Goal: Task Accomplishment & Management: Manage account settings

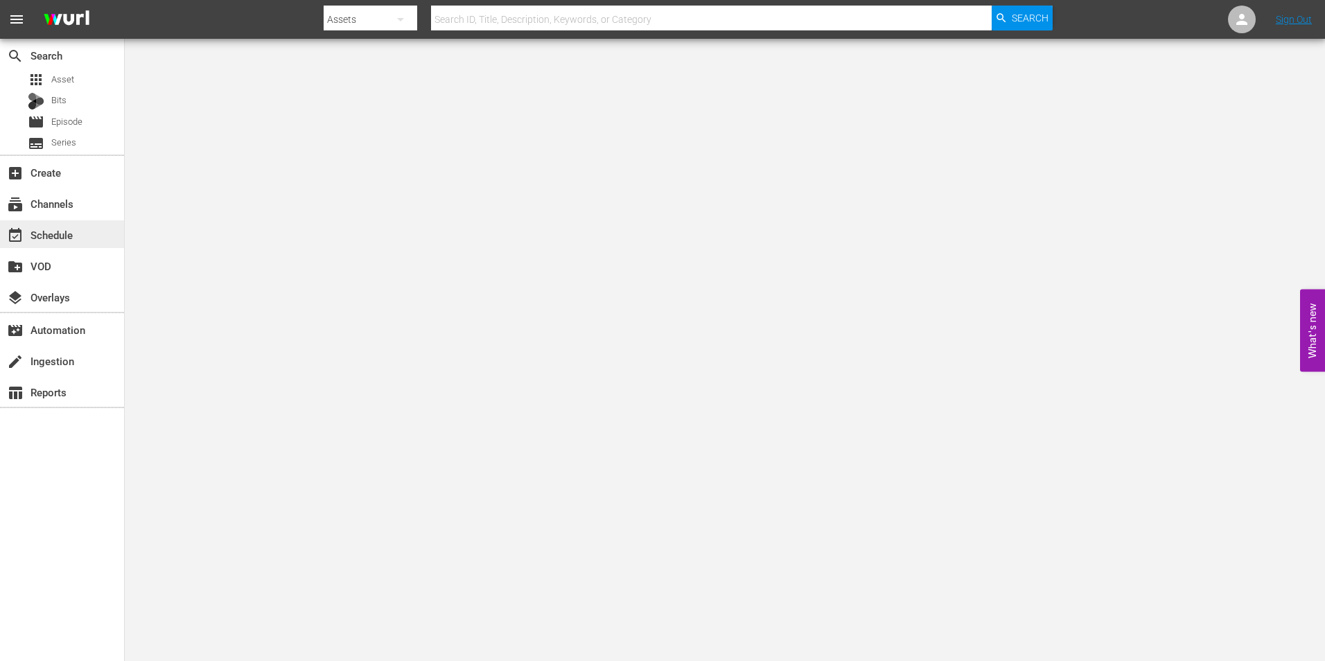
click at [73, 229] on div "event_available Schedule" at bounding box center [39, 233] width 78 height 12
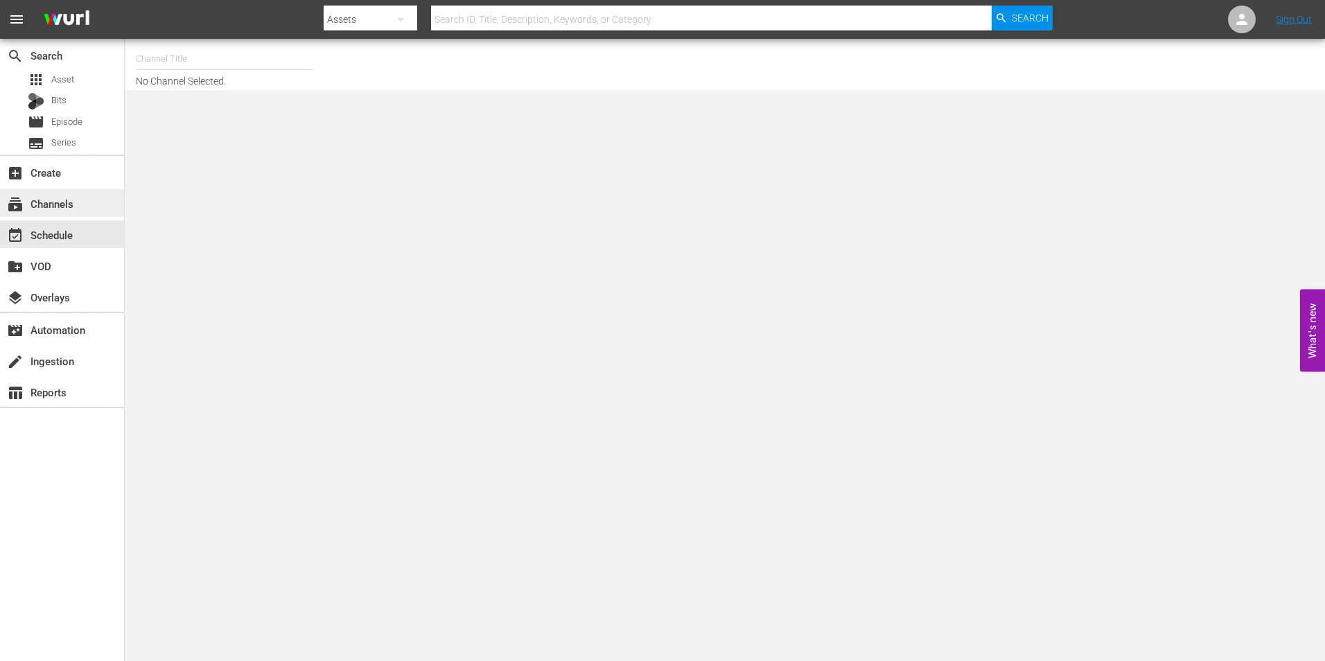
click at [38, 199] on div "subscriptions Channels" at bounding box center [39, 201] width 78 height 12
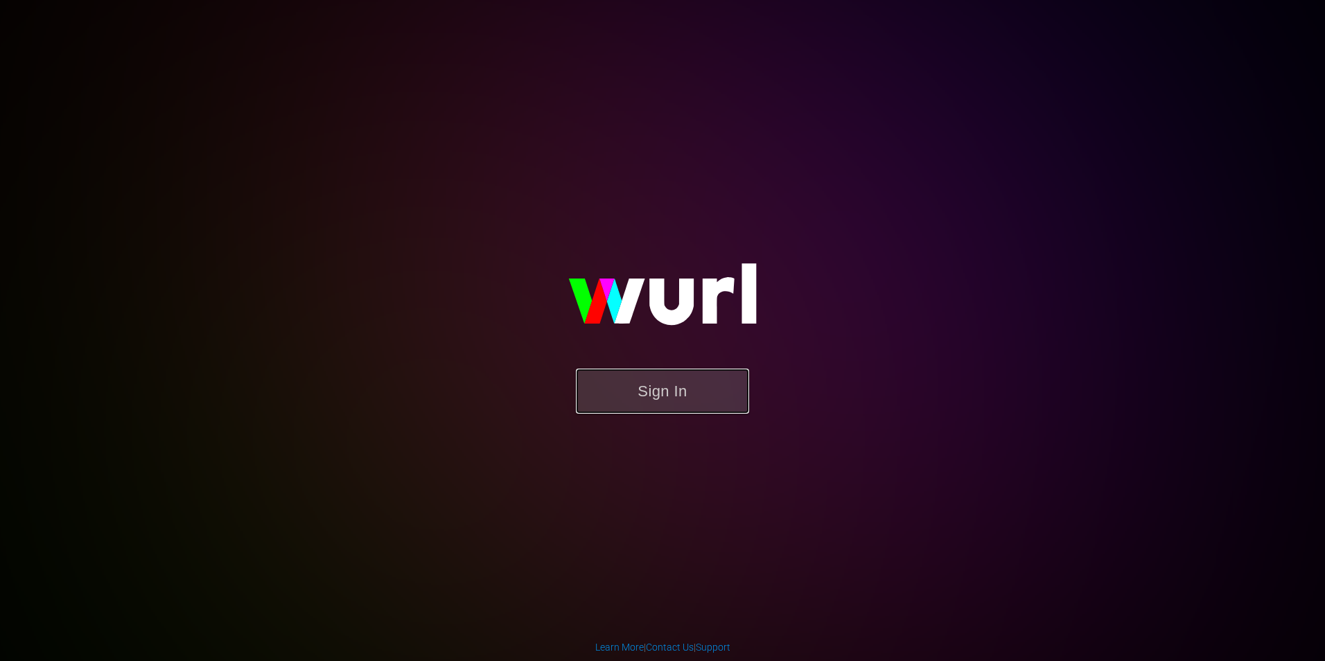
click at [669, 407] on button "Sign In" at bounding box center [662, 391] width 173 height 45
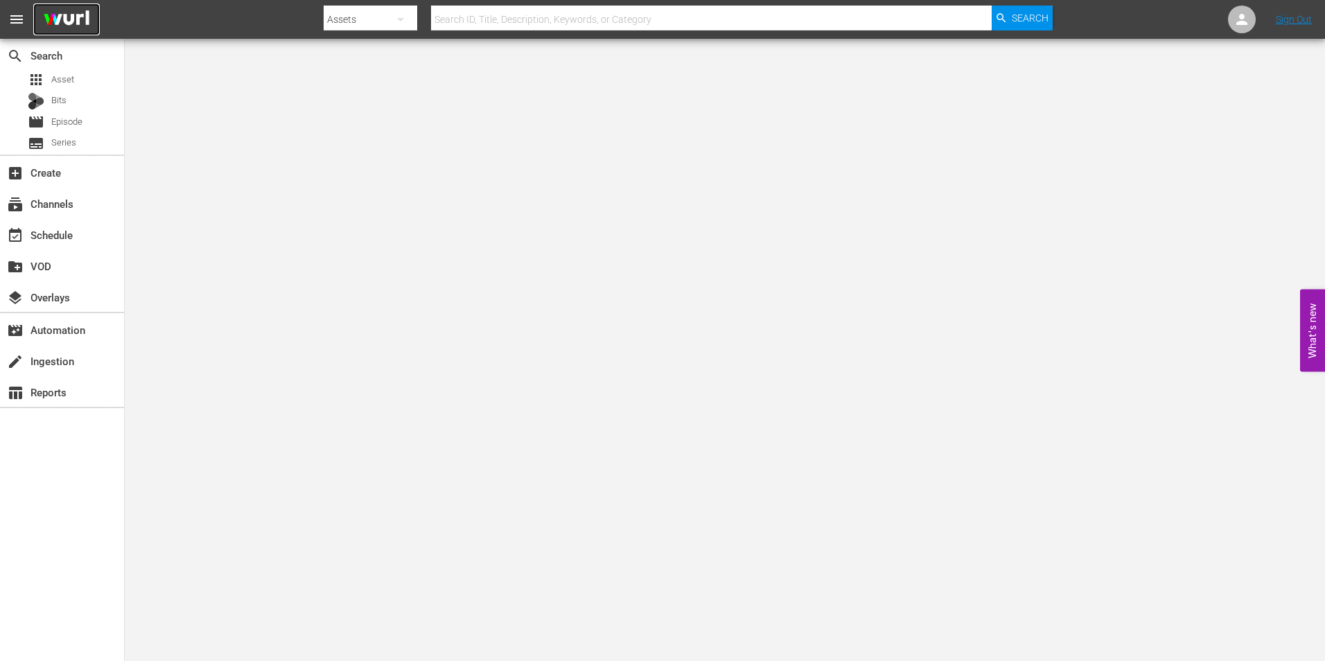
click at [58, 30] on img at bounding box center [66, 19] width 67 height 33
click at [88, 210] on div "subscriptions Channels" at bounding box center [62, 203] width 124 height 28
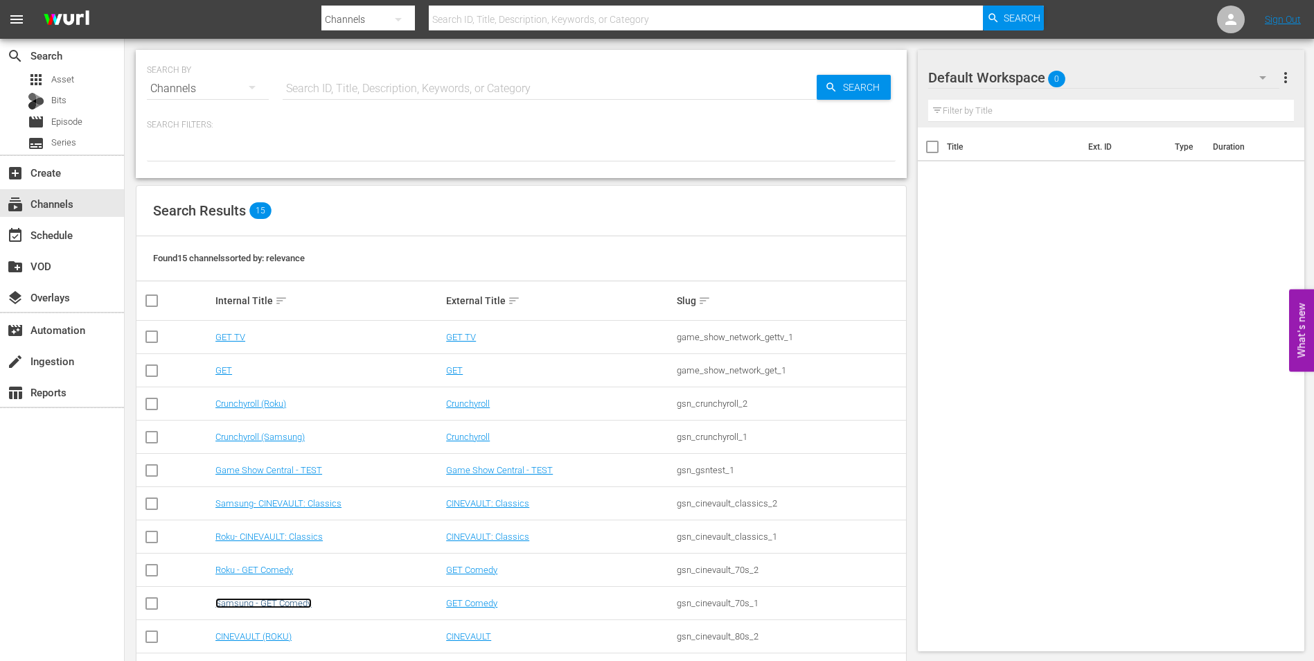
click at [276, 604] on link "Samsung - GET Comedy" at bounding box center [263, 603] width 96 height 10
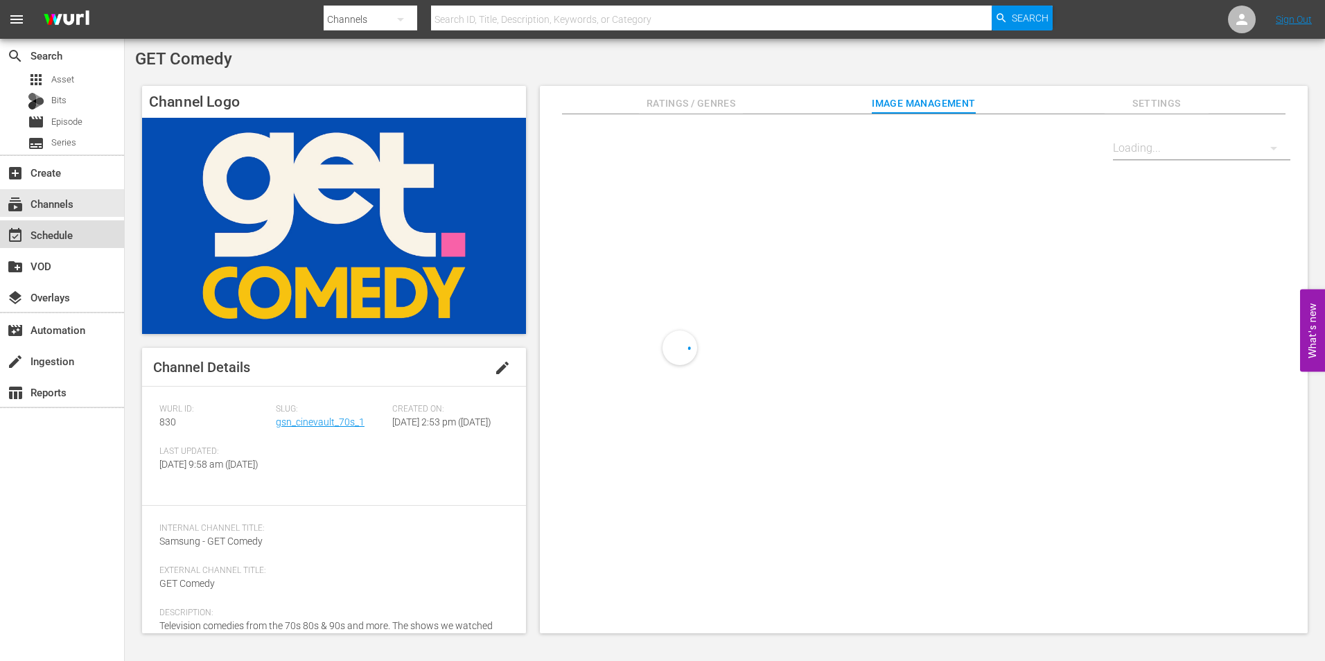
click at [67, 245] on div "event_available Schedule" at bounding box center [62, 234] width 124 height 28
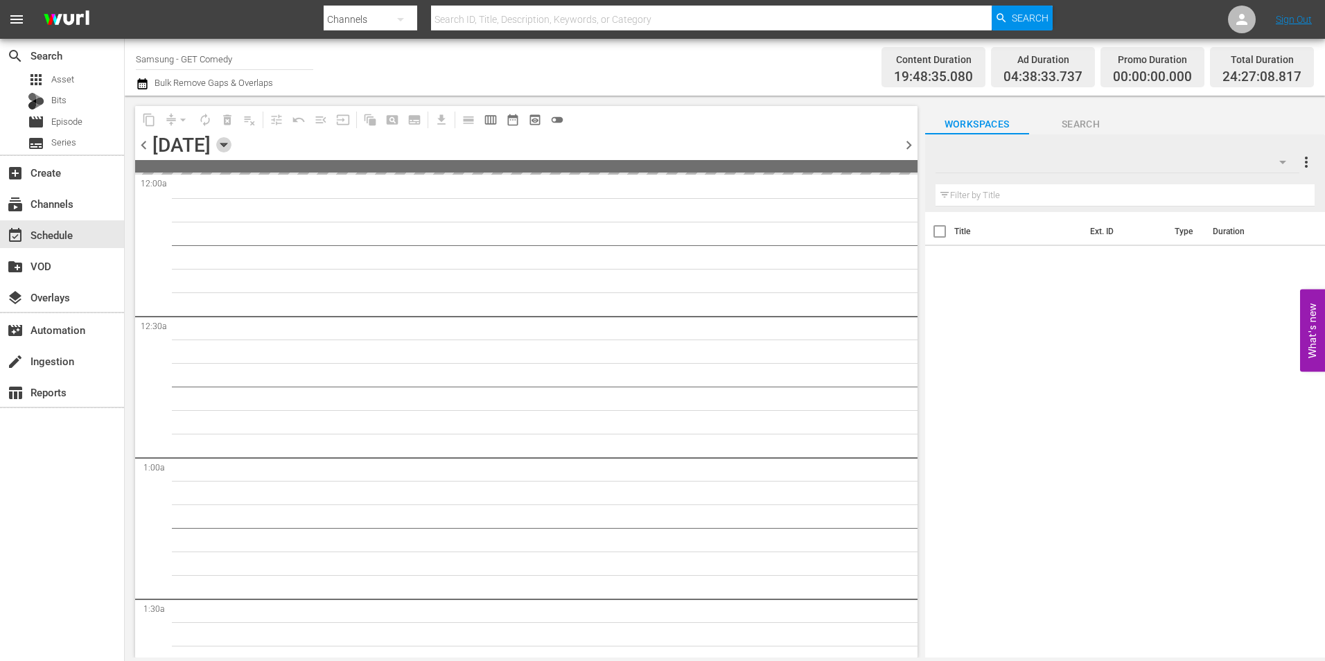
click at [227, 145] on icon "button" at bounding box center [223, 144] width 6 height 3
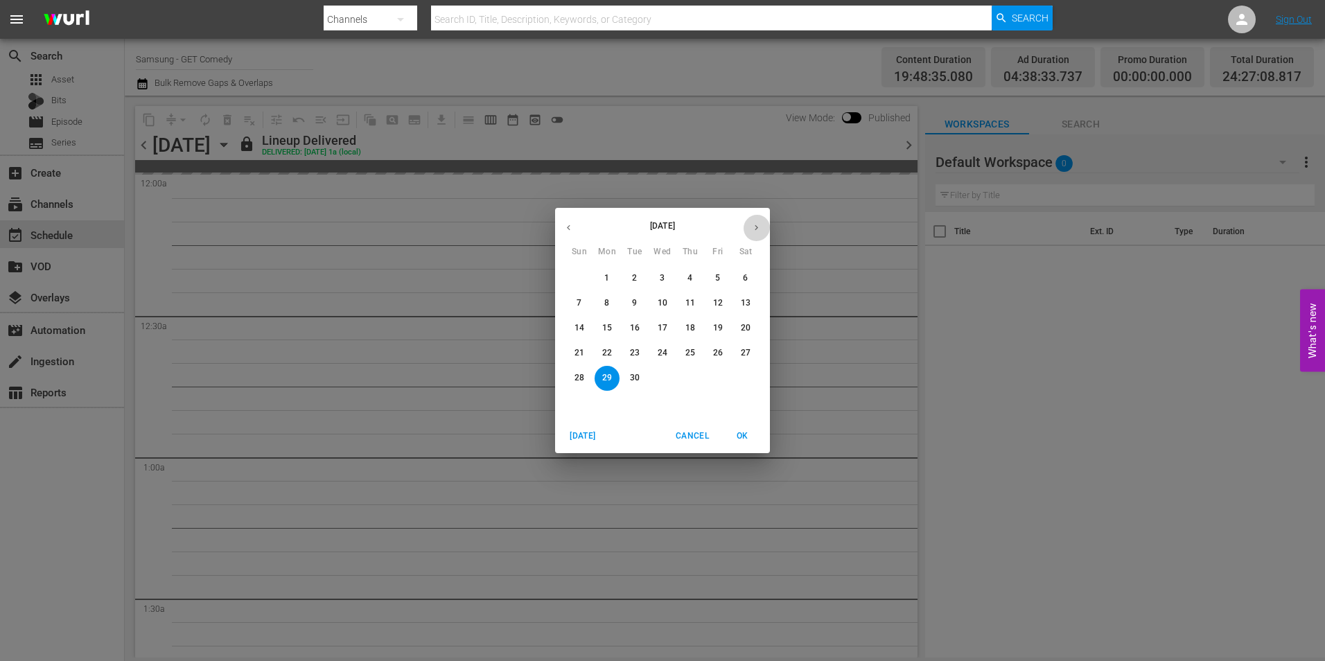
click at [751, 225] on icon "button" at bounding box center [756, 227] width 10 height 10
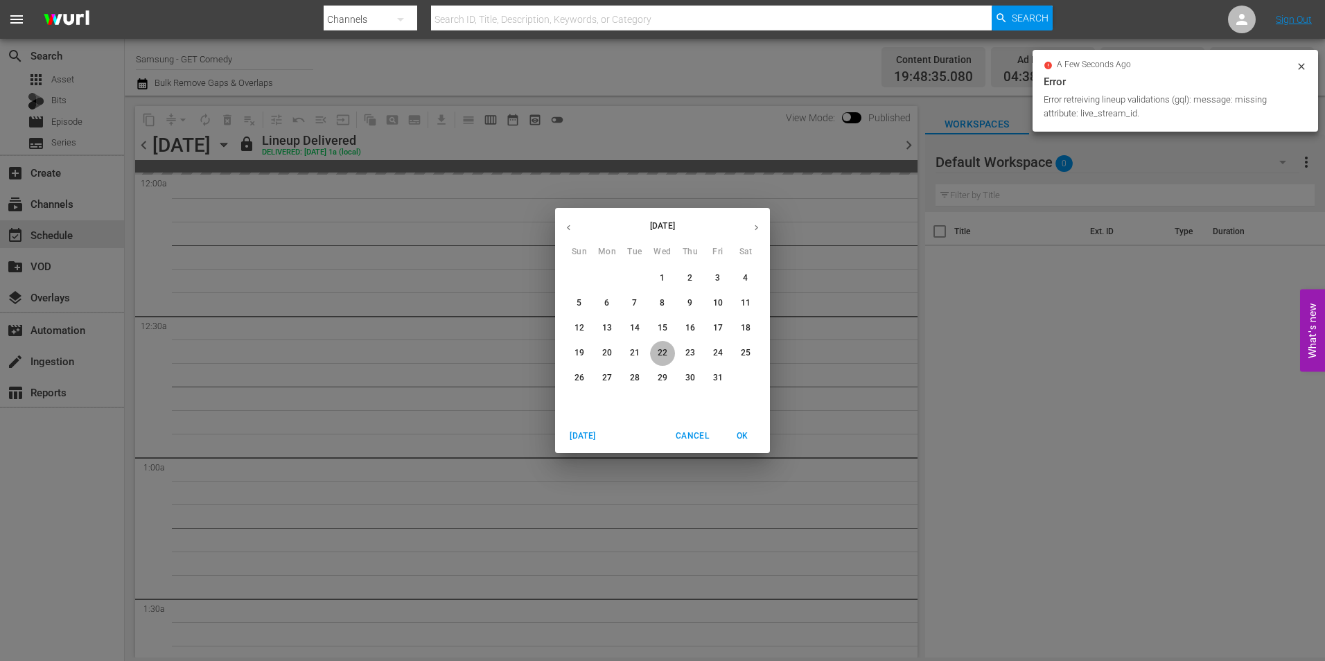
click at [662, 347] on p "22" at bounding box center [663, 353] width 10 height 12
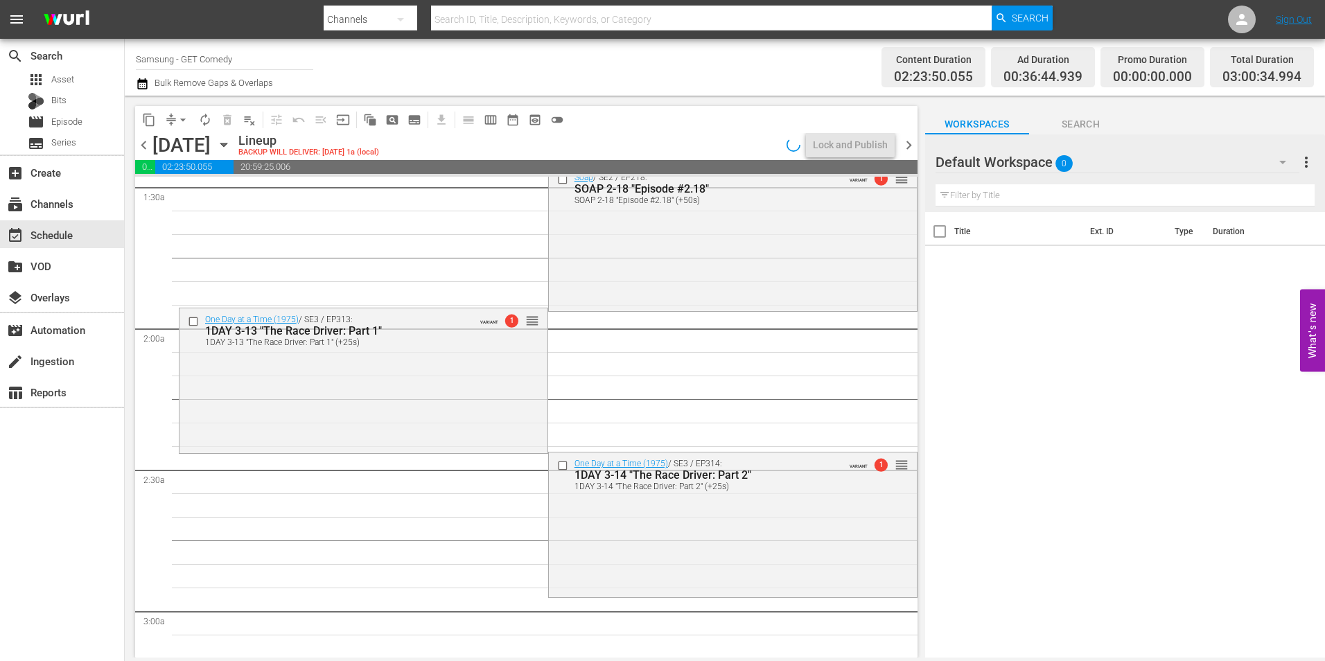
scroll to position [416, 0]
click at [725, 524] on div "One Day at a Time (1975) / SE3 / EP314: 1DAY 3-14 "The Race Driver: Part 2" 1DA…" at bounding box center [733, 521] width 368 height 142
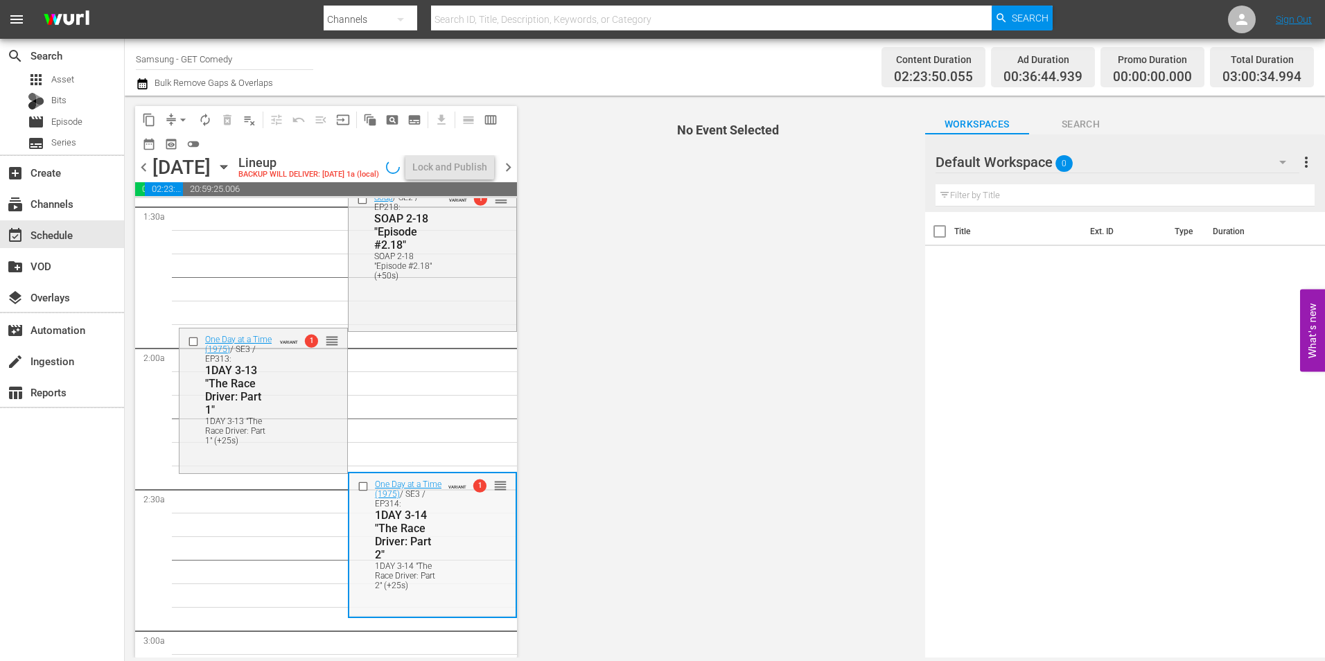
click at [361, 493] on input "checkbox" at bounding box center [365, 487] width 15 height 12
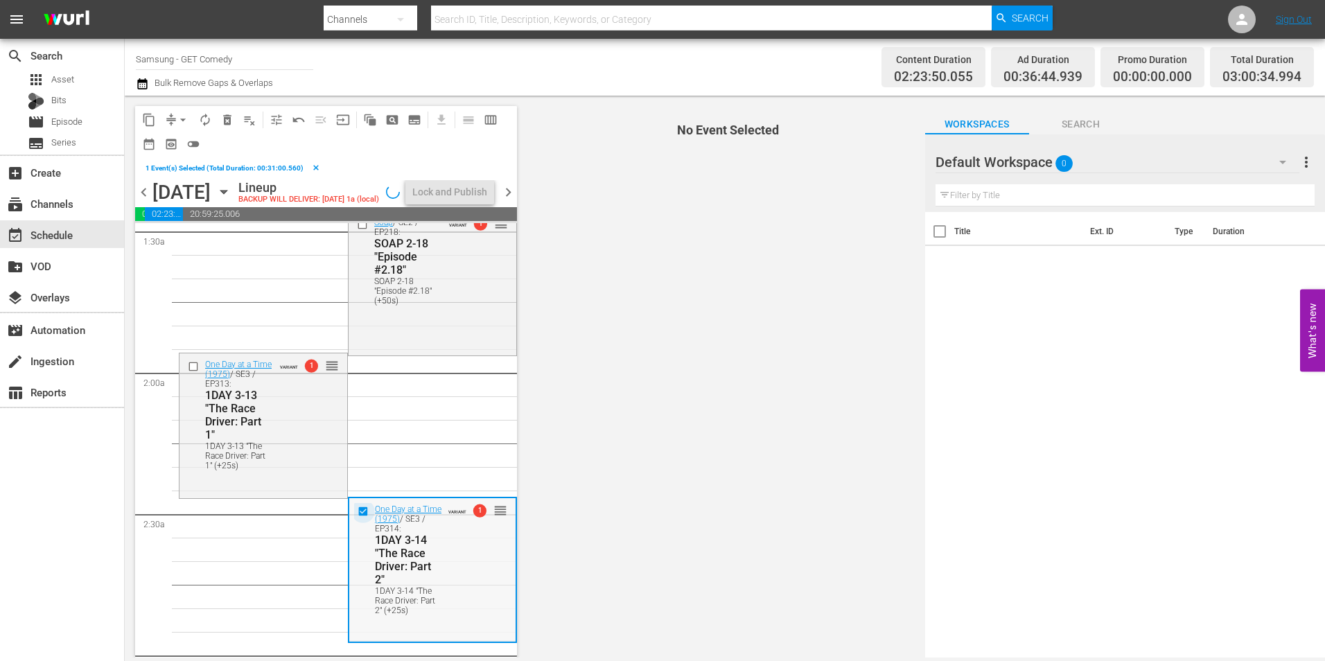
click at [361, 518] on input "checkbox" at bounding box center [365, 512] width 15 height 12
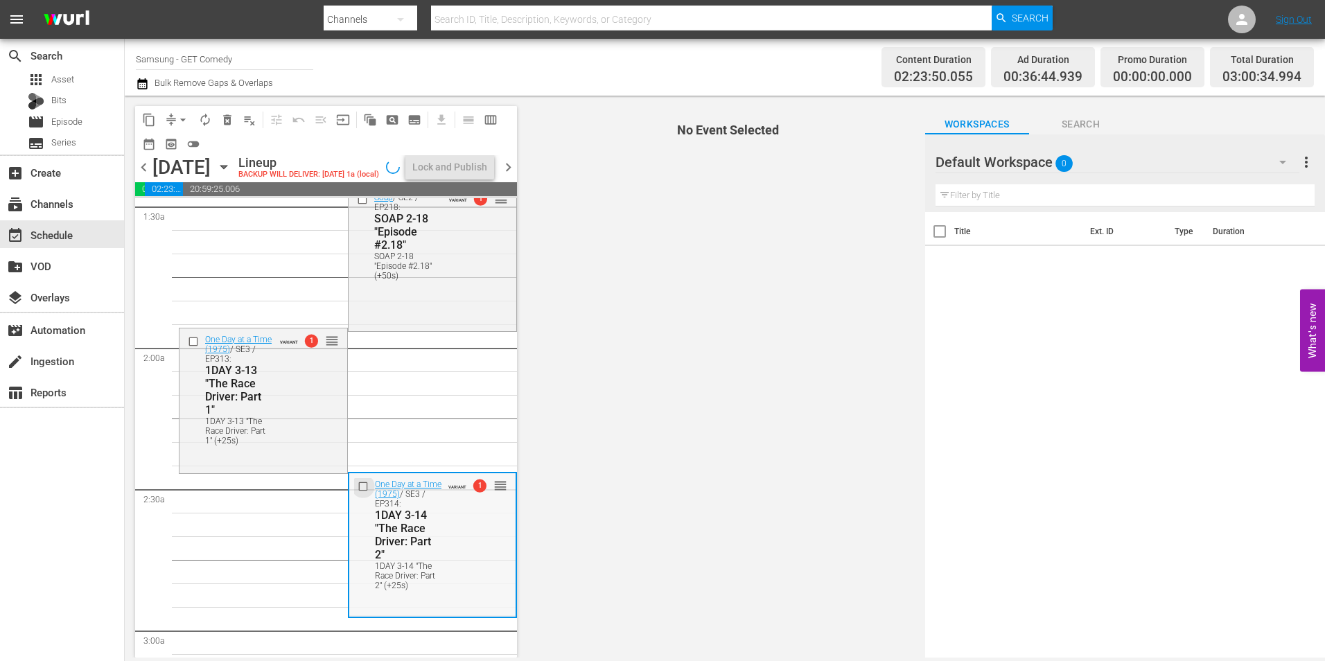
click at [362, 493] on input "checkbox" at bounding box center [365, 487] width 15 height 12
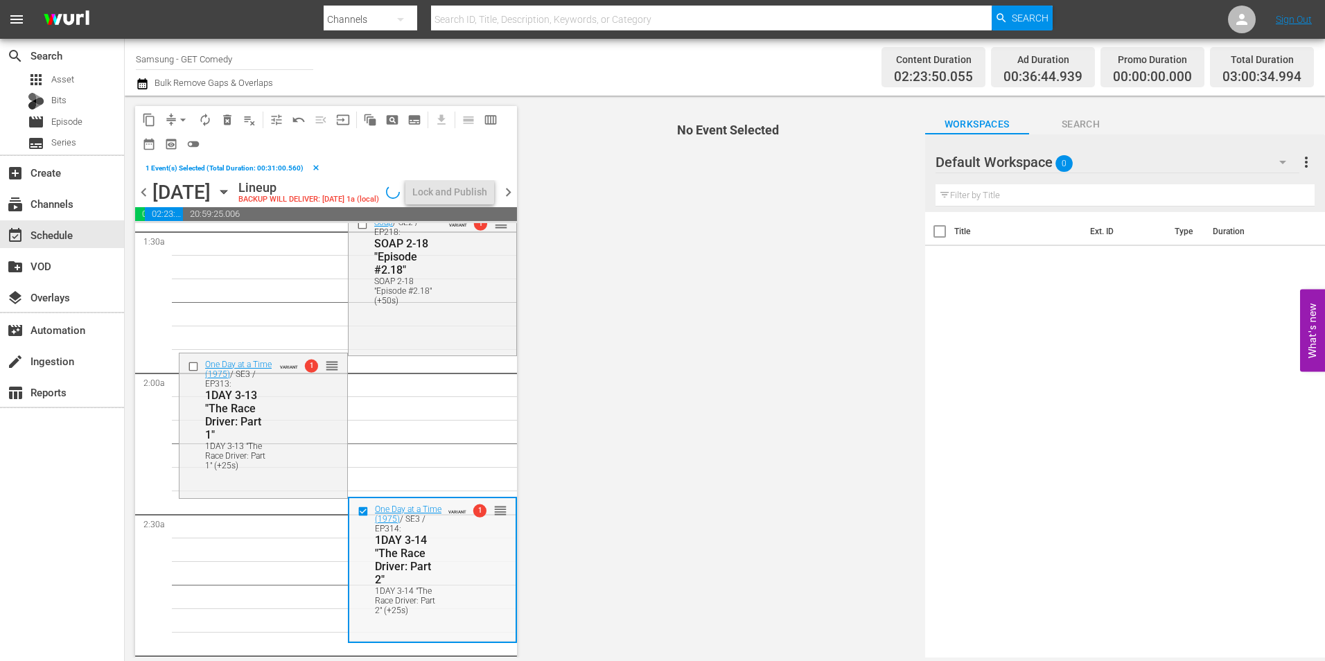
scroll to position [485, 0]
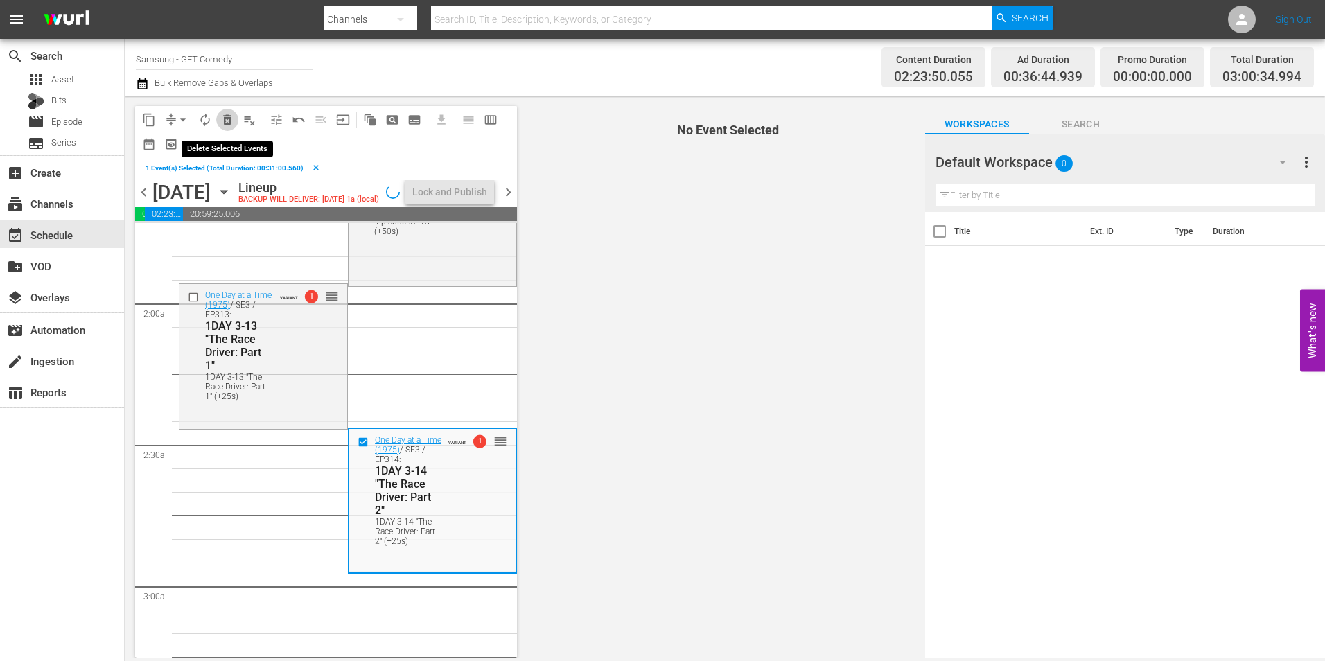
click at [228, 124] on span "delete_forever_outlined" at bounding box center [227, 120] width 14 height 14
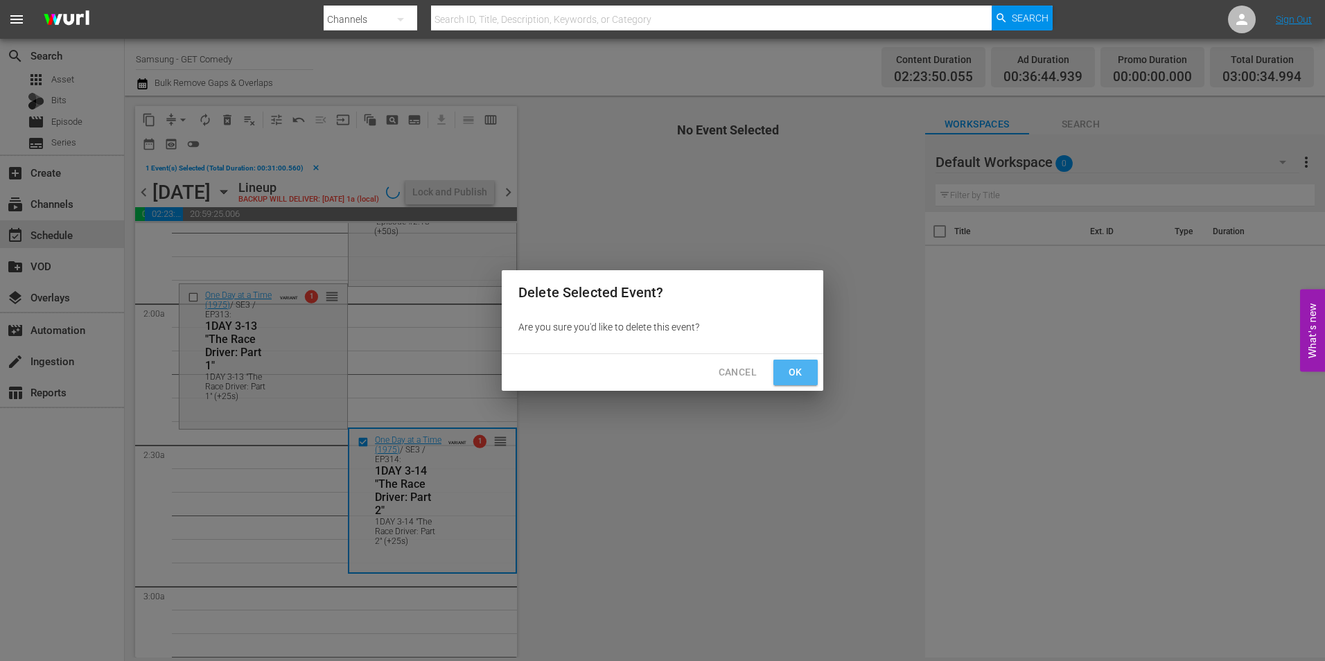
click at [810, 376] on button "Ok" at bounding box center [795, 373] width 44 height 26
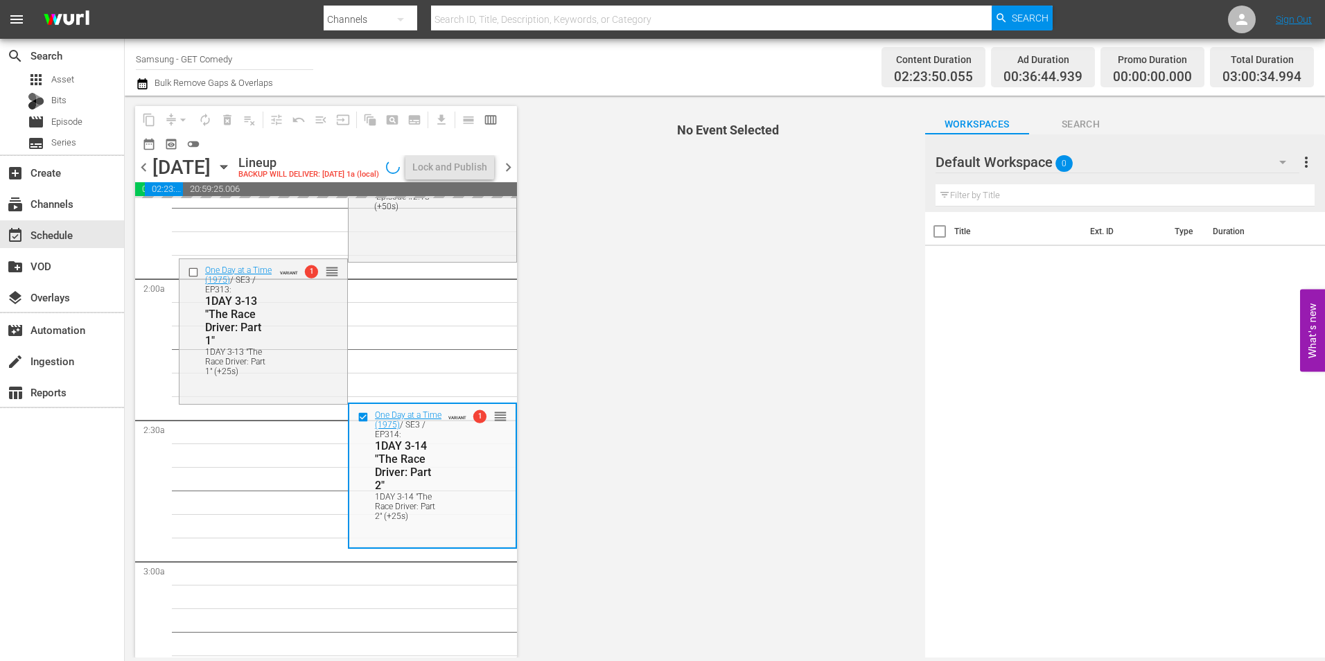
click at [1155, 164] on div "Default Workspace 0" at bounding box center [1117, 162] width 364 height 39
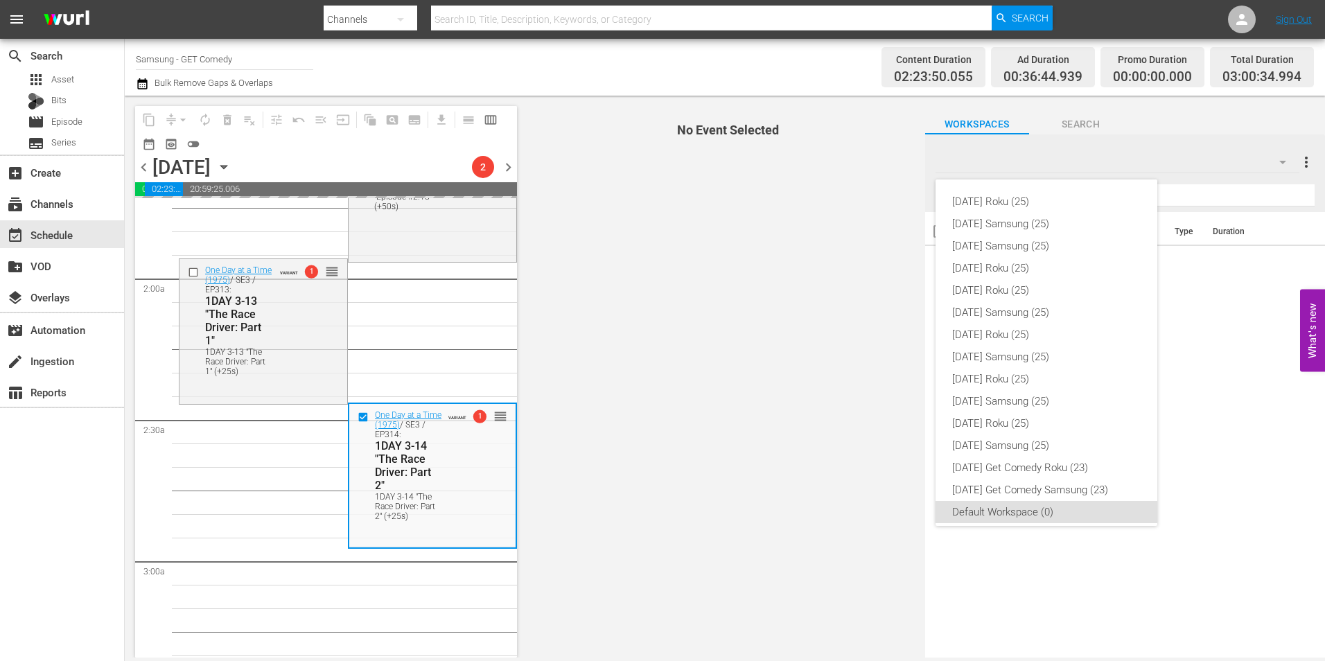
scroll to position [8, 0]
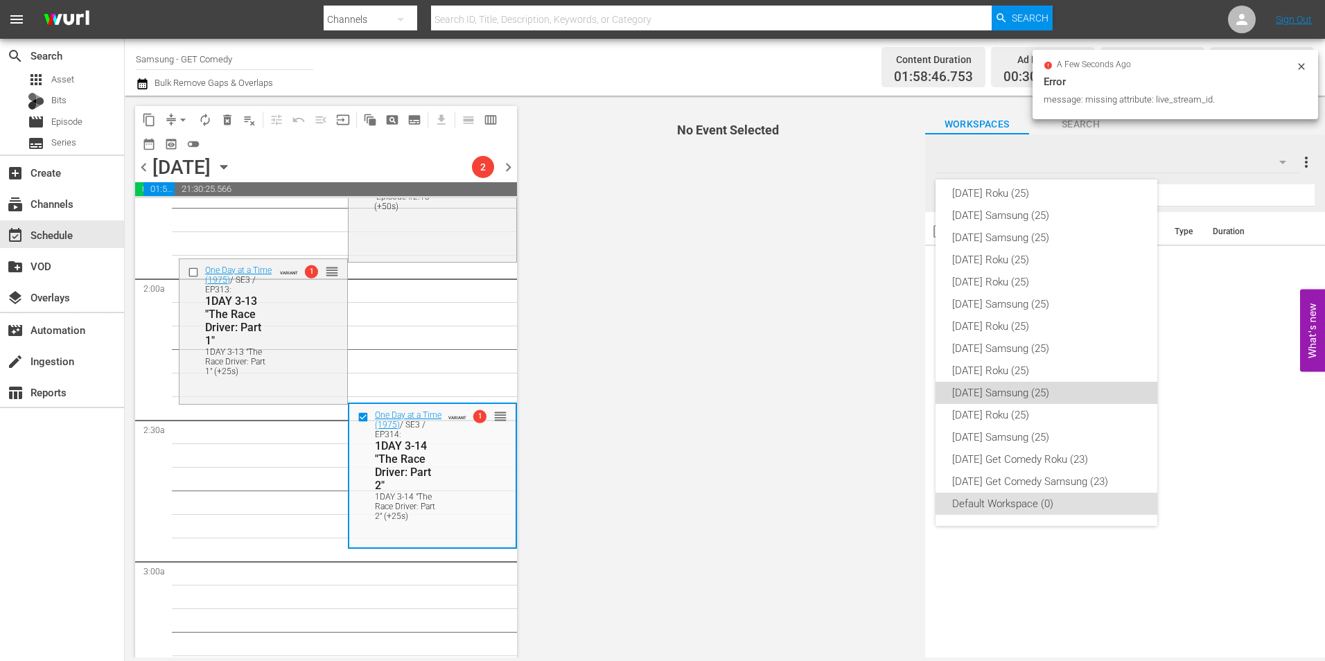
click at [1060, 394] on div "Wednesday Samsung (25)" at bounding box center [1046, 393] width 188 height 22
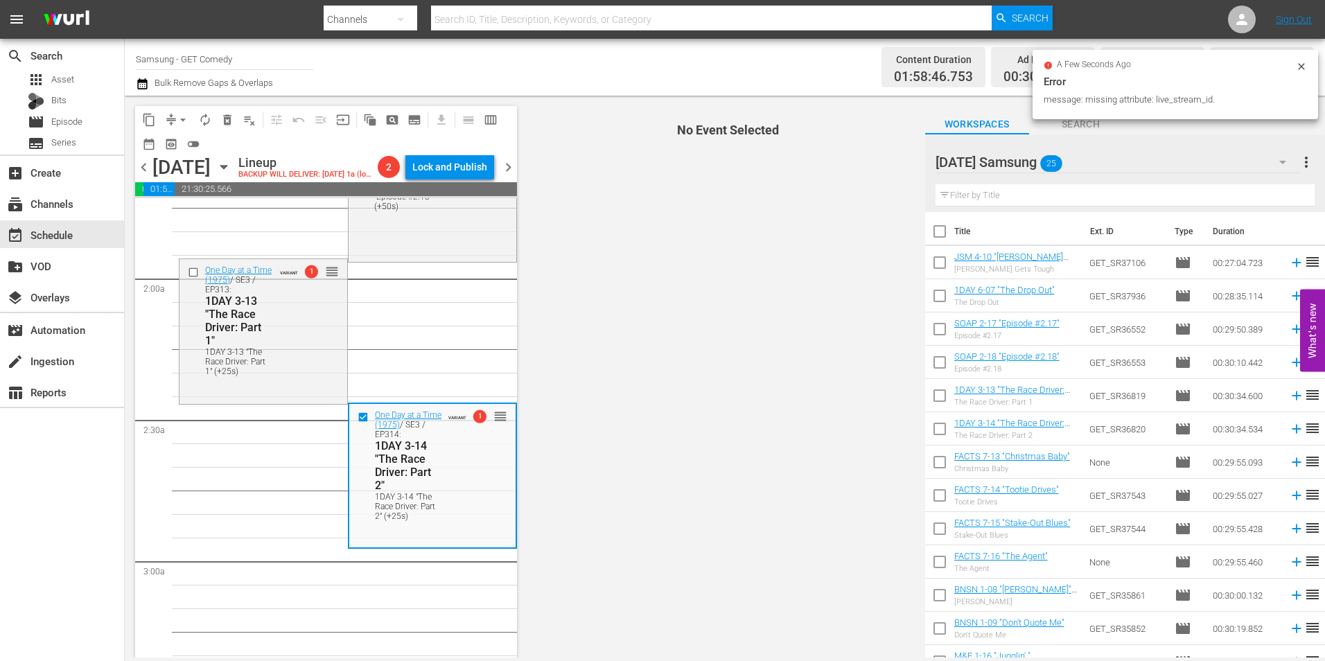
click at [1305, 65] on icon at bounding box center [1301, 66] width 11 height 11
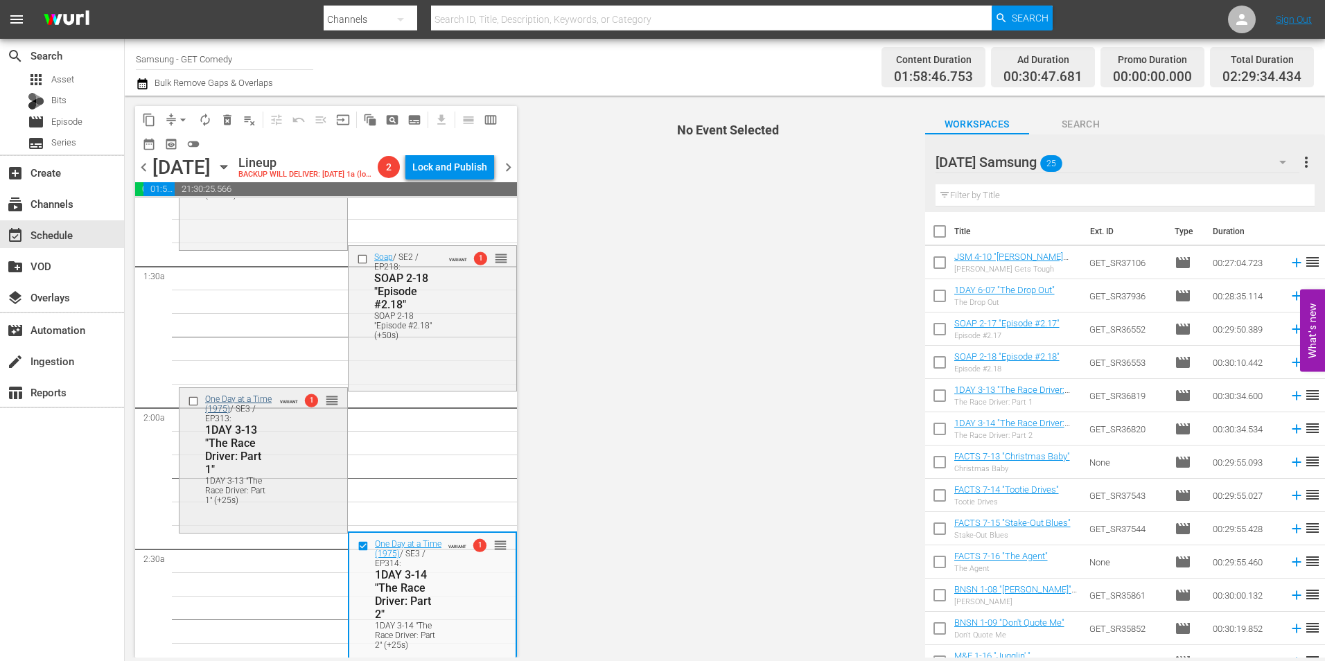
scroll to position [346, 0]
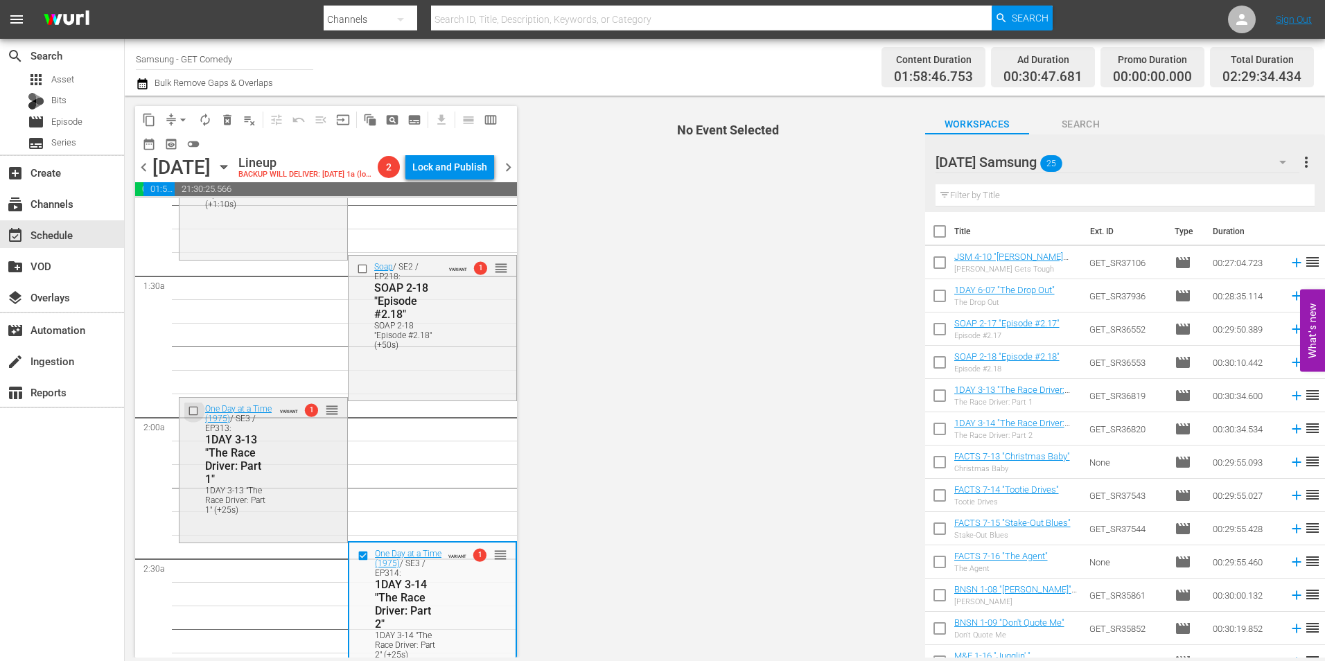
click at [195, 416] on input "checkbox" at bounding box center [195, 411] width 15 height 12
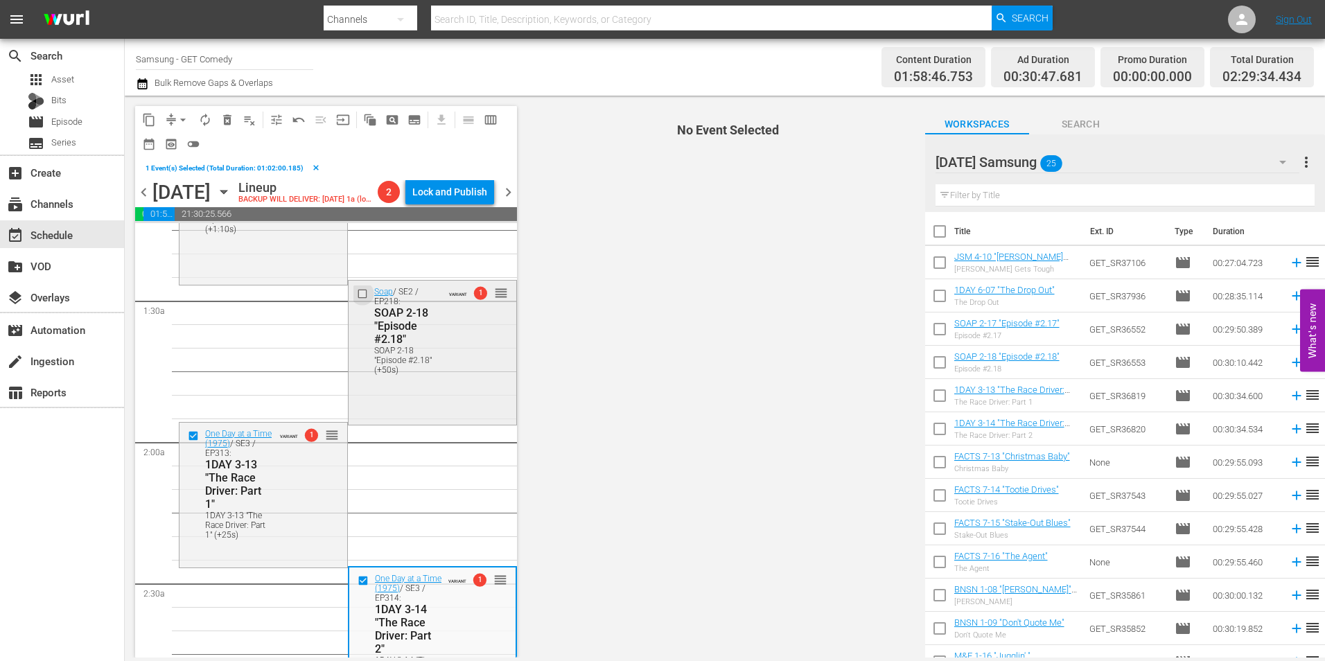
click at [360, 300] on input "checkbox" at bounding box center [364, 294] width 15 height 12
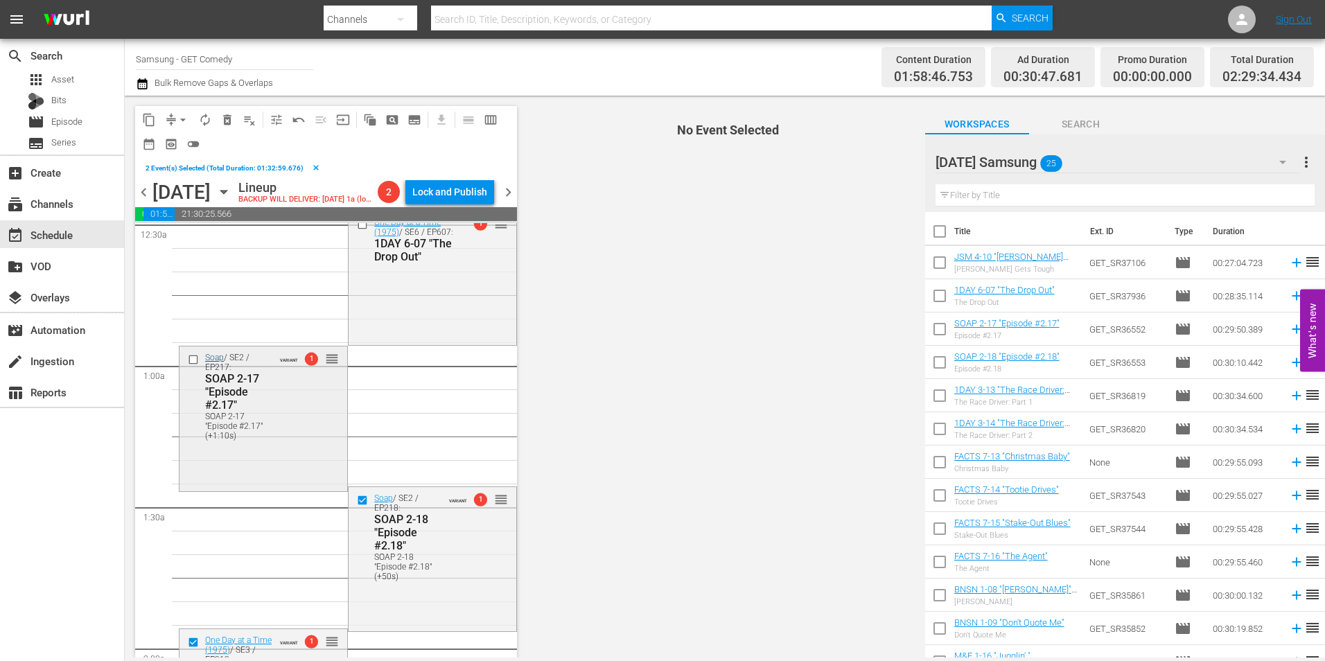
scroll to position [139, 0]
click at [194, 367] on input "checkbox" at bounding box center [195, 361] width 15 height 12
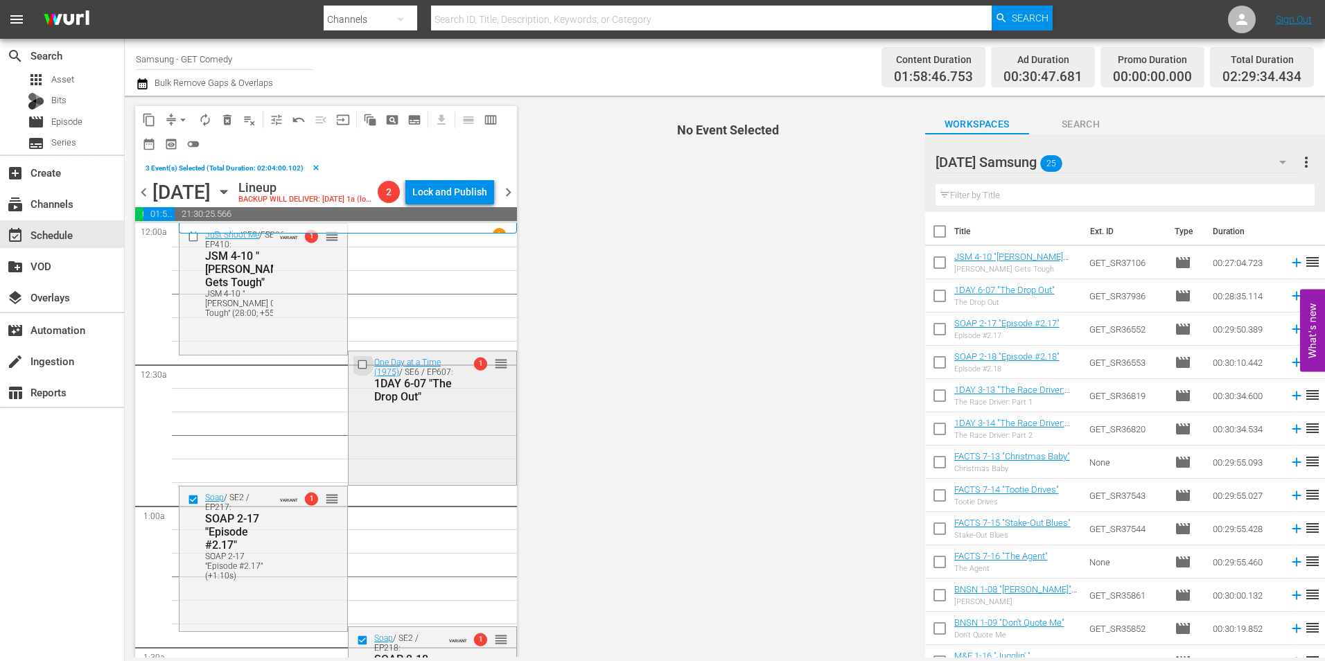
click at [360, 371] on input "checkbox" at bounding box center [364, 365] width 15 height 12
click at [191, 243] on input "checkbox" at bounding box center [195, 237] width 15 height 12
click at [231, 121] on span "delete_forever_outlined" at bounding box center [227, 120] width 14 height 14
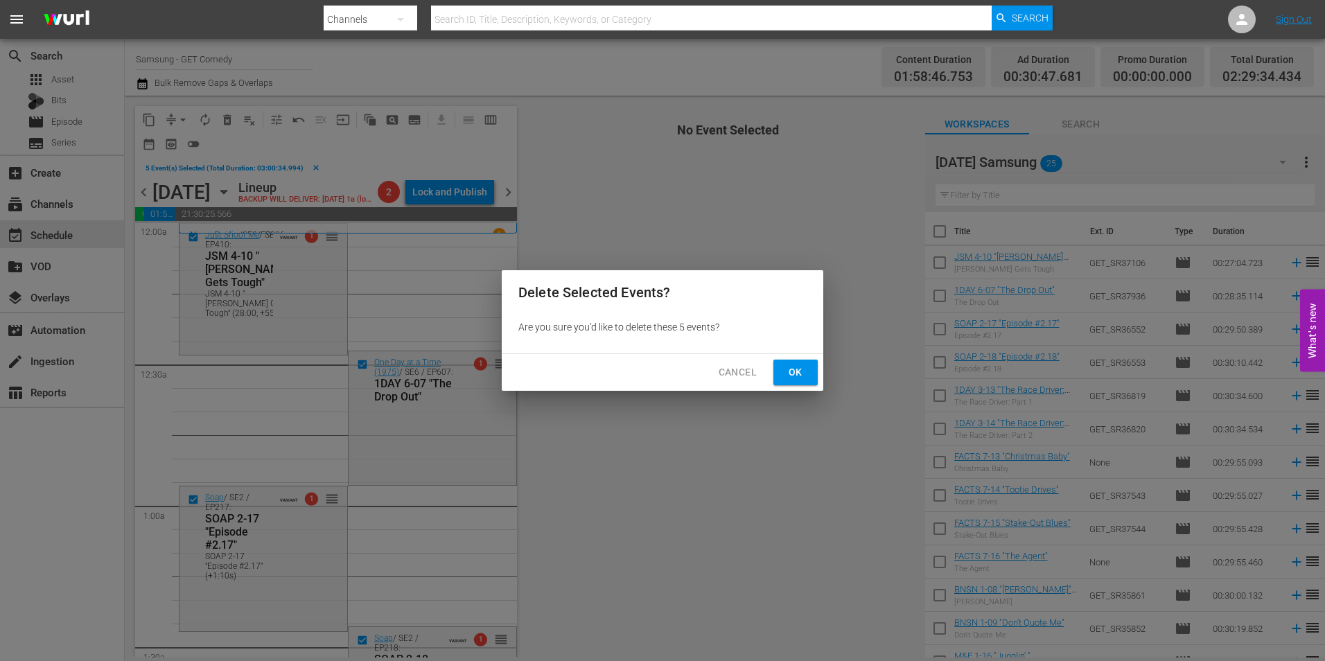
click at [804, 373] on span "Ok" at bounding box center [795, 372] width 22 height 17
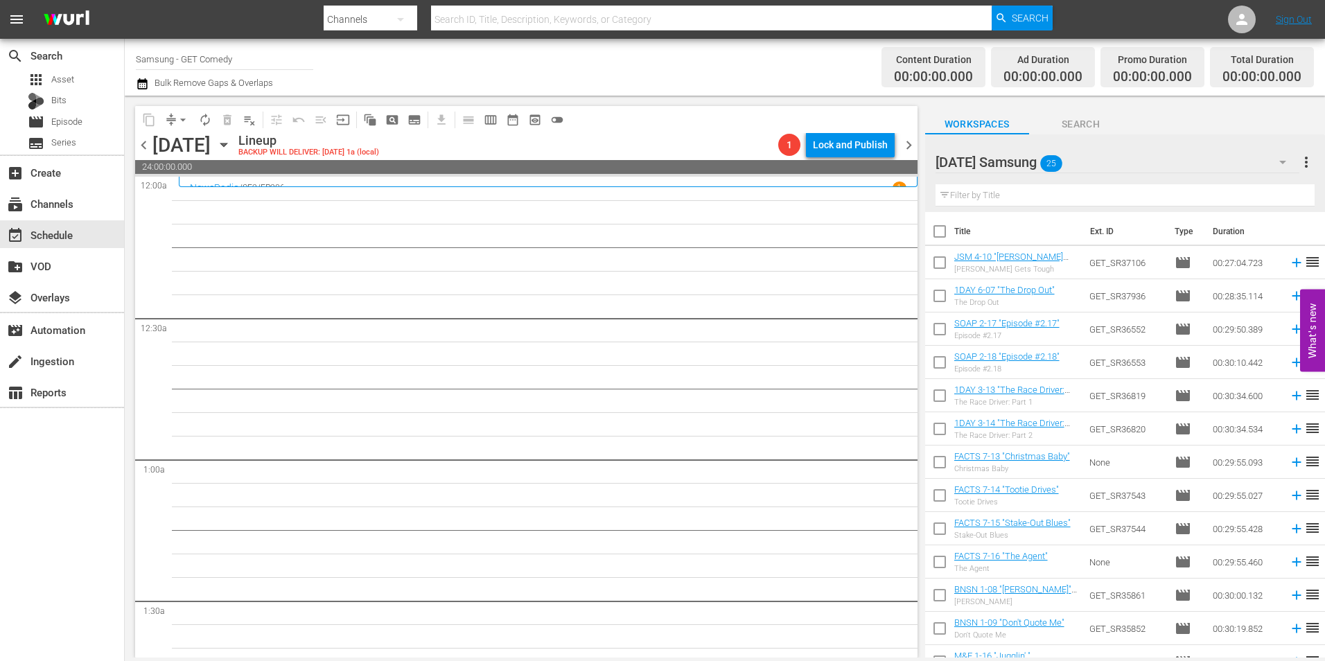
click at [935, 267] on input "checkbox" at bounding box center [939, 265] width 29 height 29
checkbox input "true"
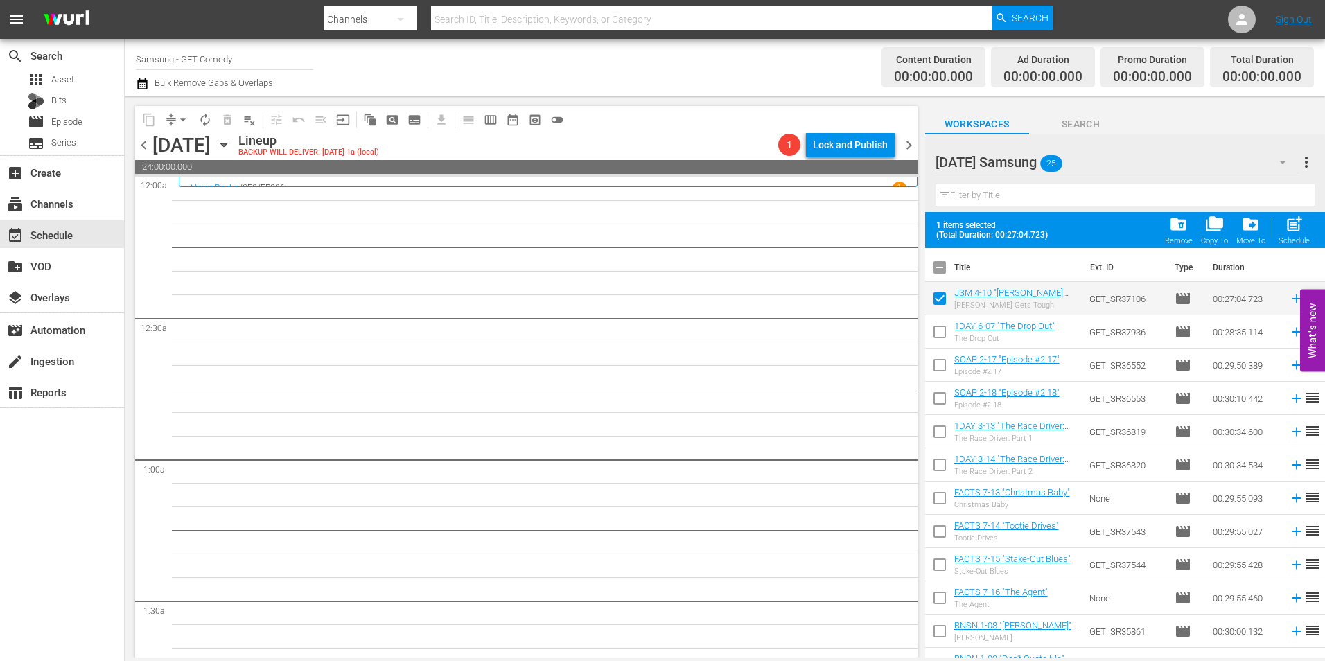
click at [943, 331] on input "checkbox" at bounding box center [939, 334] width 29 height 29
checkbox input "true"
click at [943, 369] on input "checkbox" at bounding box center [939, 367] width 29 height 29
checkbox input "true"
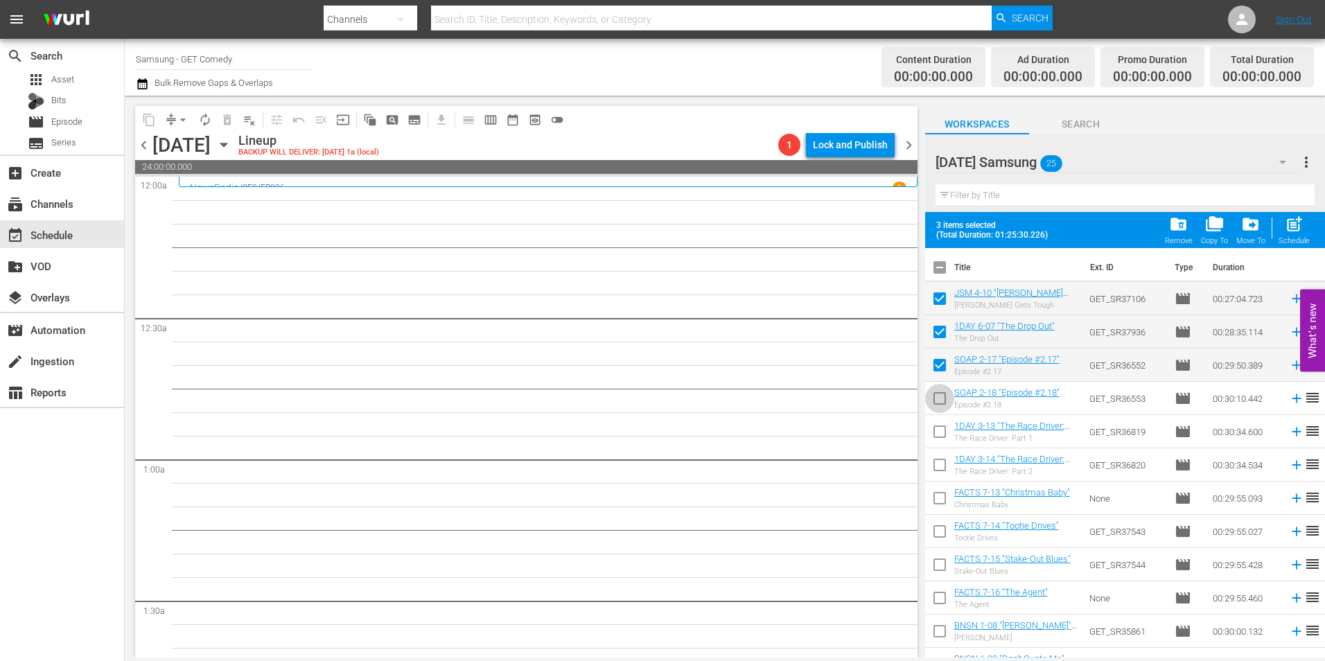
click at [932, 403] on input "checkbox" at bounding box center [939, 401] width 29 height 29
checkbox input "true"
click at [937, 437] on input "checkbox" at bounding box center [939, 434] width 29 height 29
checkbox input "true"
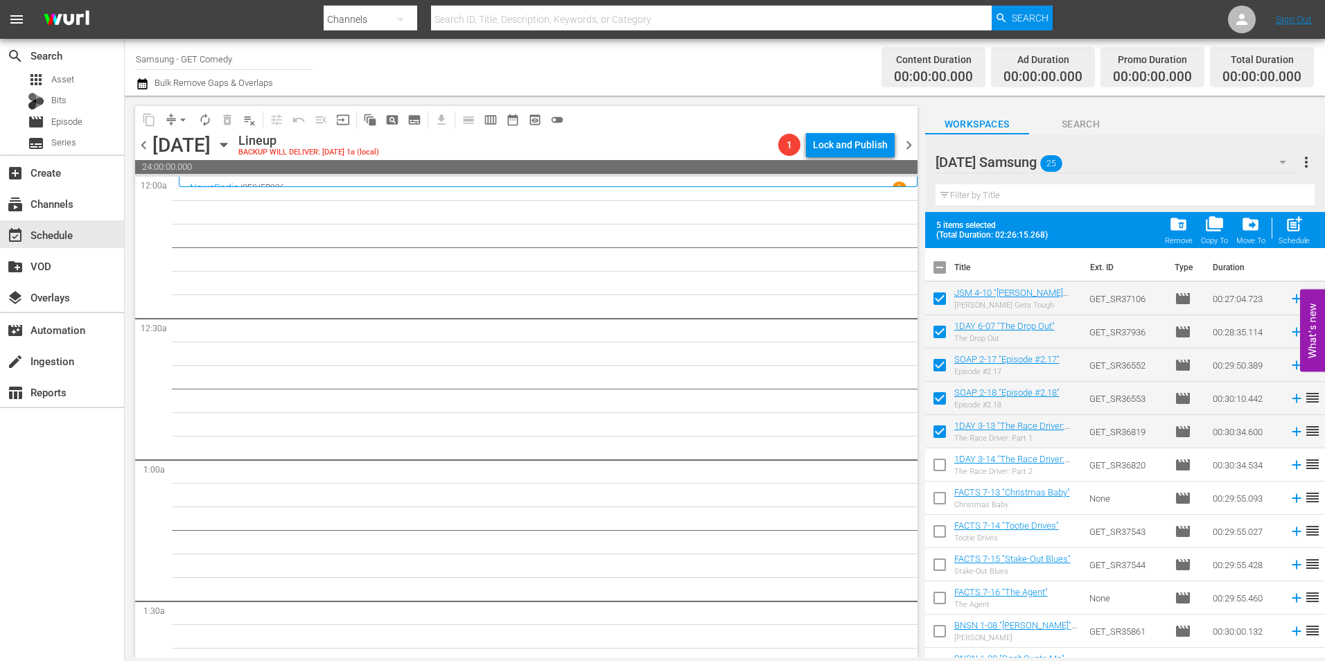
click at [931, 468] on input "checkbox" at bounding box center [939, 467] width 29 height 29
checkbox input "true"
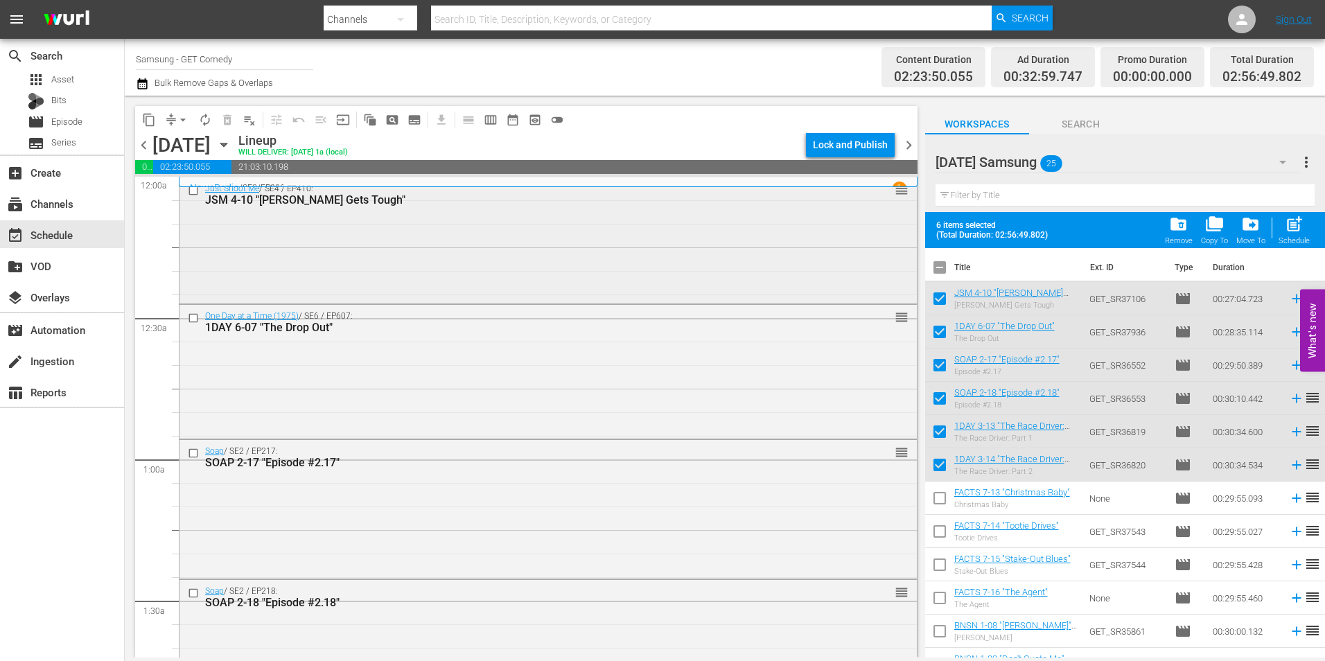
click at [464, 264] on div "Just Shoot Me / SE4 / EP410: JSM 4-10 "Jack Gets Tough" reorder" at bounding box center [547, 238] width 737 height 123
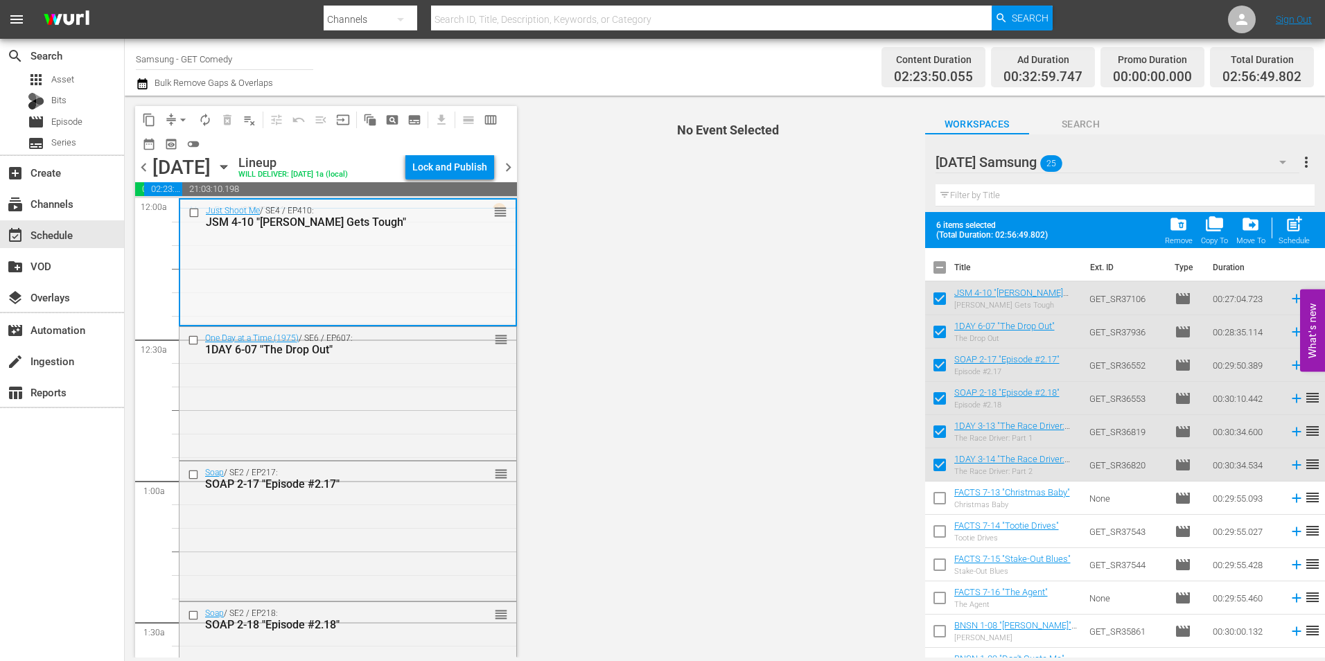
click at [338, 320] on div "Just Shoot Me / SE4 / EP410: JSM 4-10 "Jack Gets Tough" reorder" at bounding box center [347, 261] width 335 height 123
click at [409, 389] on div "One Day at a Time (1975) / SE6 / EP607: 1DAY 6-07 "The Drop Out" reorder" at bounding box center [347, 392] width 337 height 130
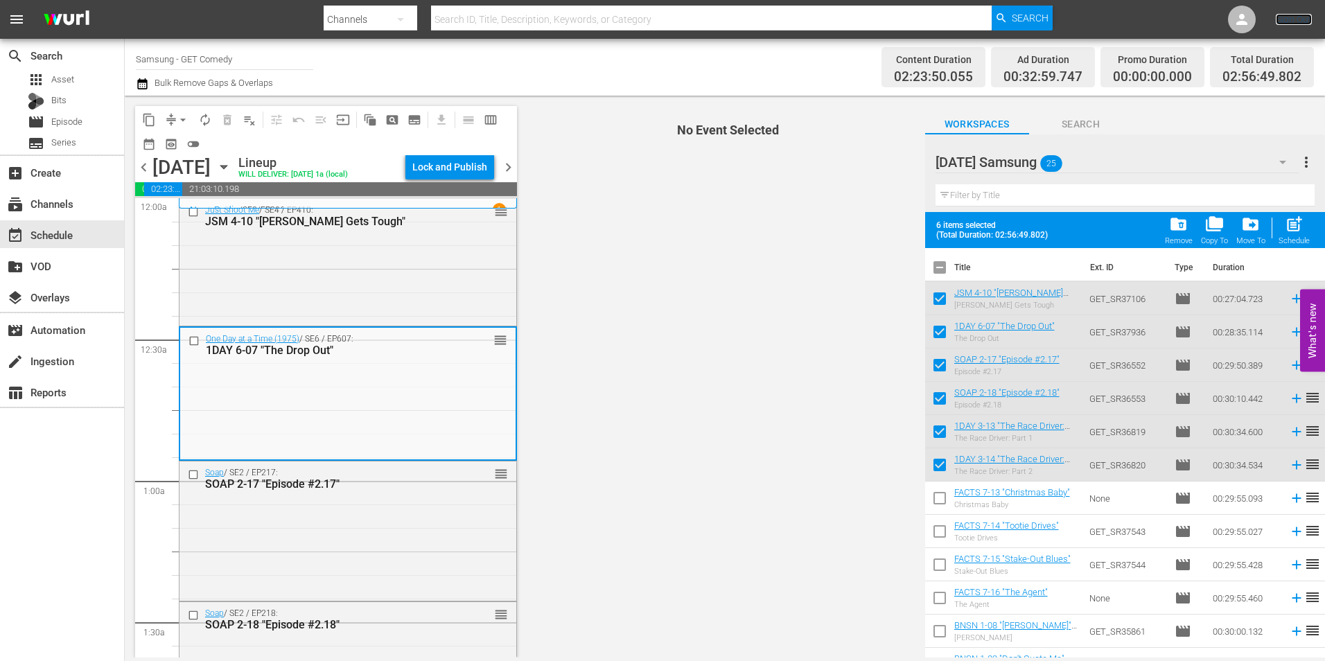
click at [1289, 19] on link "Sign Out" at bounding box center [1294, 19] width 36 height 11
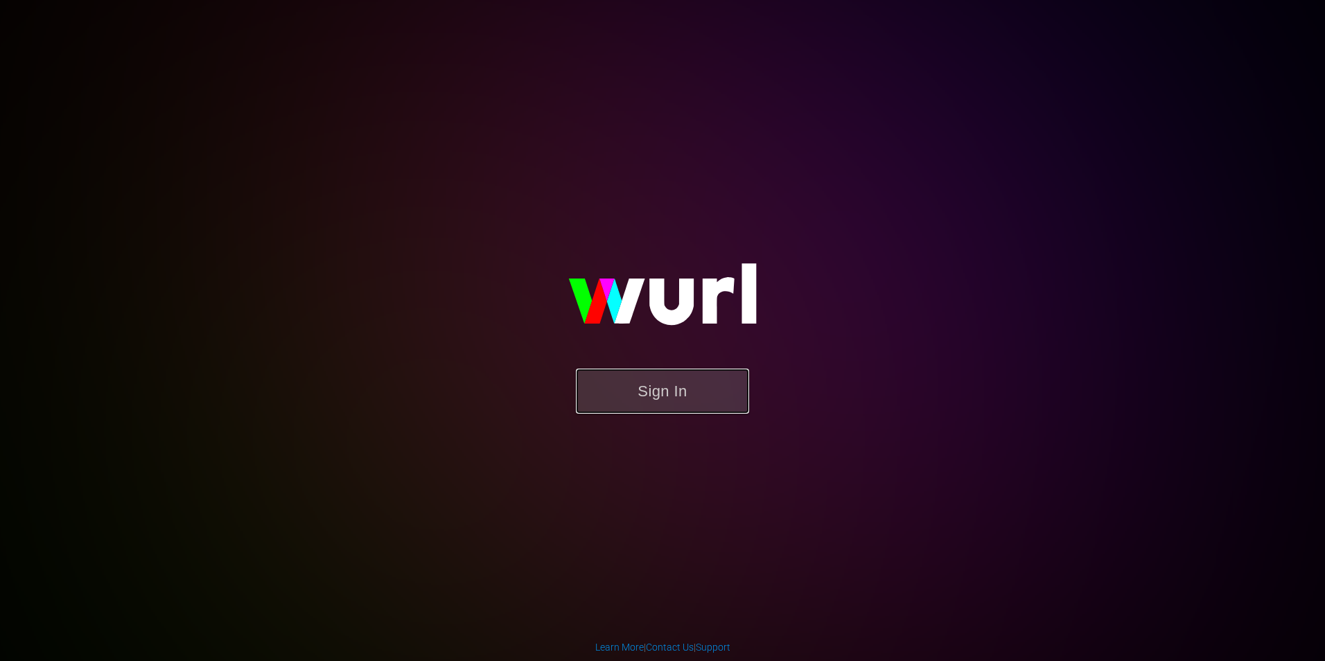
click at [687, 396] on button "Sign In" at bounding box center [662, 391] width 173 height 45
